Goal: Find specific page/section: Find specific page/section

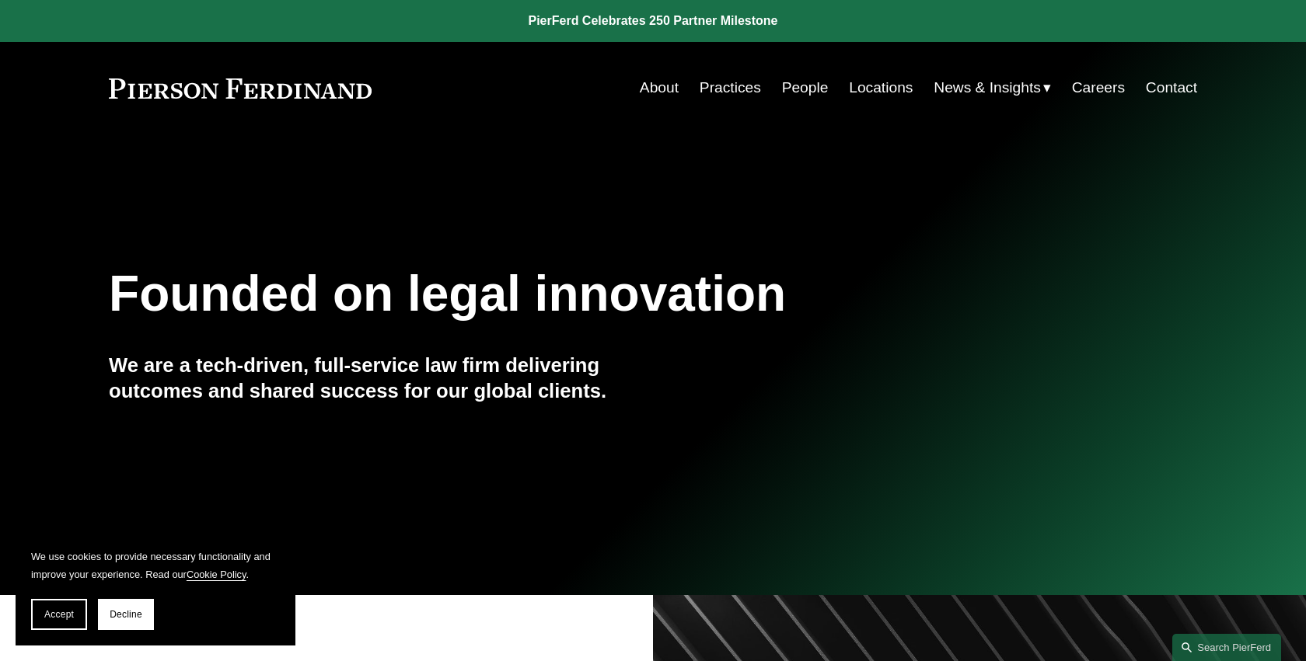
click at [790, 88] on link "People" at bounding box center [805, 88] width 47 height 30
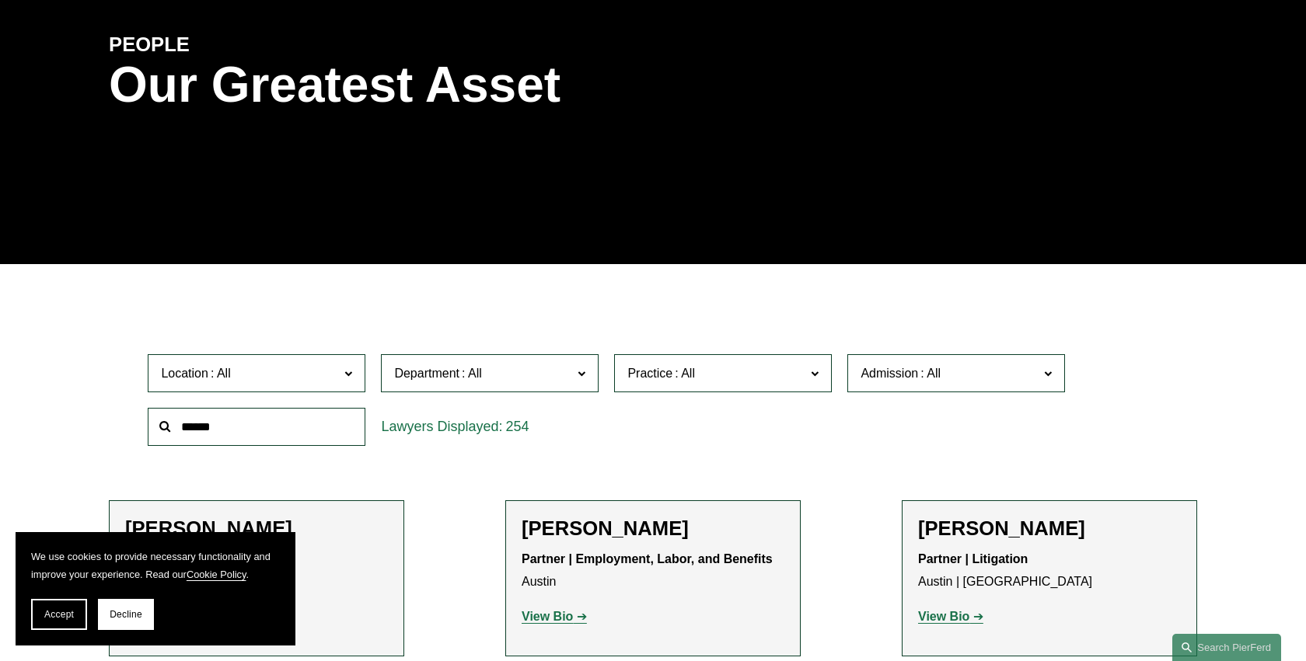
scroll to position [223, 0]
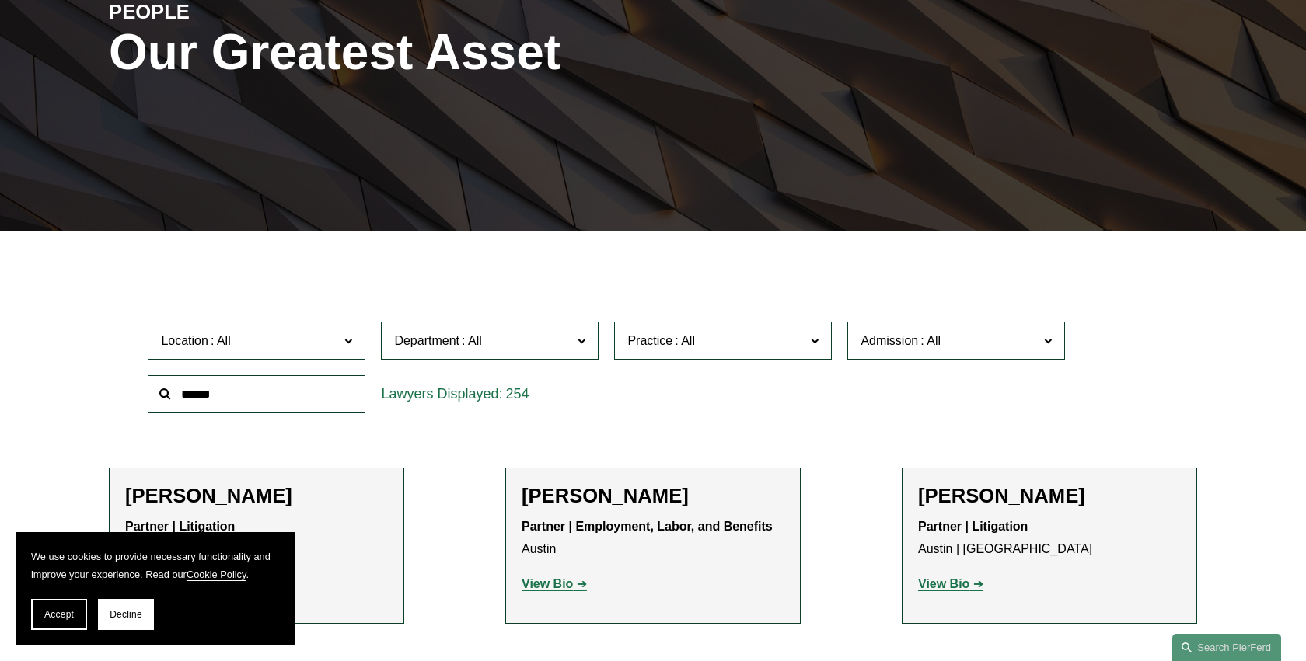
click at [229, 396] on input "text" at bounding box center [257, 394] width 218 height 38
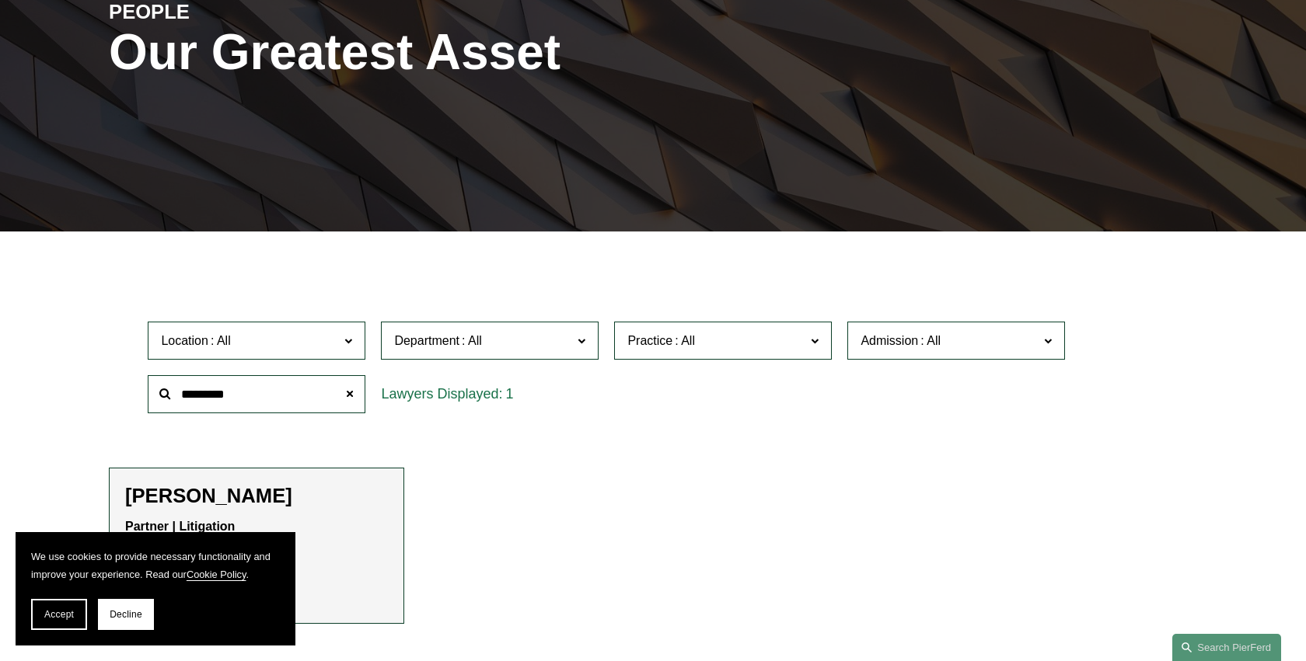
type input "*********"
click at [202, 499] on h2 "[PERSON_NAME]" at bounding box center [256, 496] width 263 height 24
click at [131, 609] on span "Decline" at bounding box center [126, 614] width 33 height 11
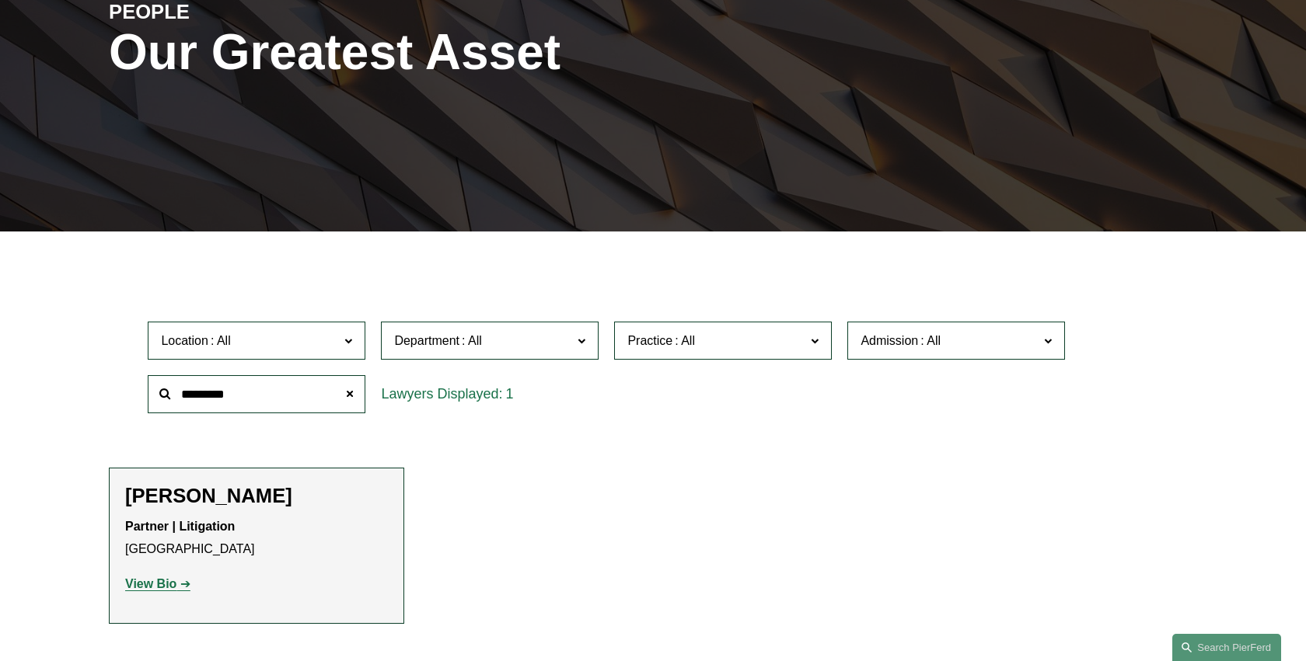
click at [151, 585] on strong "View Bio" at bounding box center [150, 583] width 51 height 13
